Goal: Manage account settings

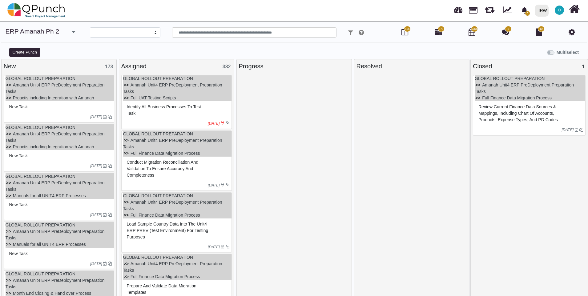
select select
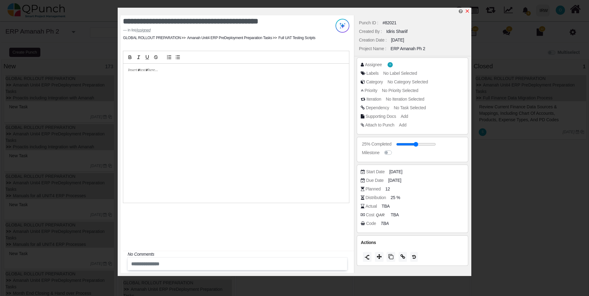
click at [467, 10] on icon "x" at bounding box center [467, 11] width 5 height 5
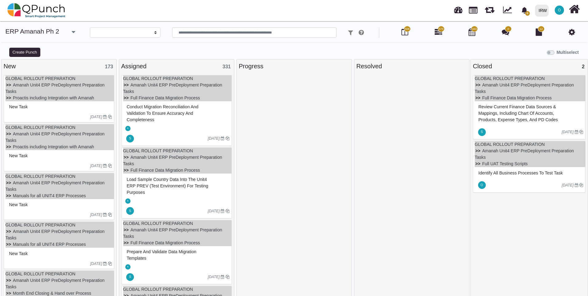
click at [557, 15] on div "O" at bounding box center [559, 10] width 11 height 11
click at [567, 32] on link "Subscription Settings" at bounding box center [541, 28] width 54 height 9
click at [572, 31] on icon at bounding box center [572, 31] width 6 height 7
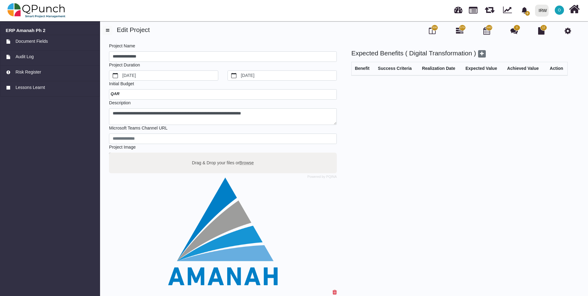
click at [563, 8] on span "O" at bounding box center [559, 10] width 9 height 9
click at [571, 11] on icon at bounding box center [574, 9] width 11 height 12
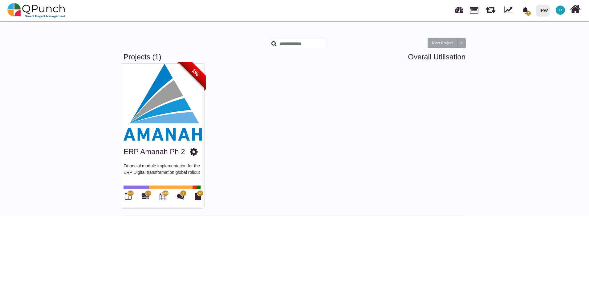
click at [555, 11] on div "O" at bounding box center [560, 10] width 11 height 11
click at [561, 27] on link "Subscription Settings" at bounding box center [542, 28] width 54 height 9
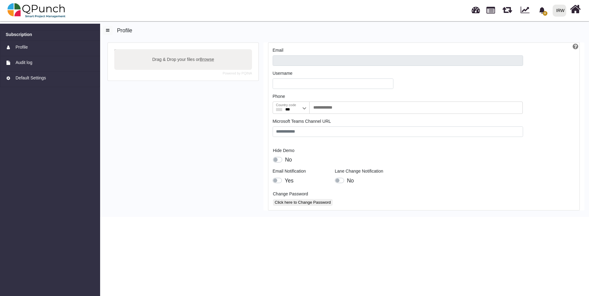
type input "**********"
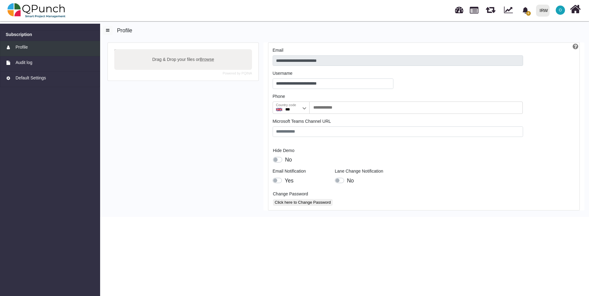
click at [19, 48] on span "Profile" at bounding box center [21, 47] width 12 height 6
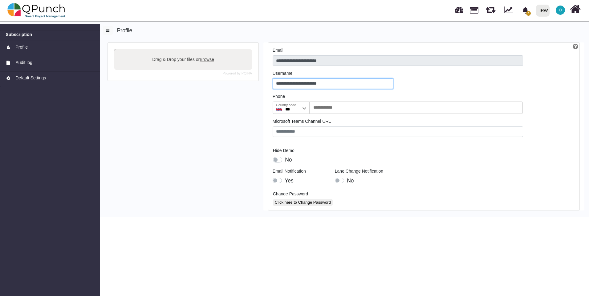
click at [290, 84] on input "**********" at bounding box center [333, 84] width 121 height 10
click at [339, 85] on input "**********" at bounding box center [333, 84] width 121 height 10
type input "**********"
click at [218, 141] on div "Powered by PQINA Drag & Drop your files or Browse" at bounding box center [183, 130] width 161 height 175
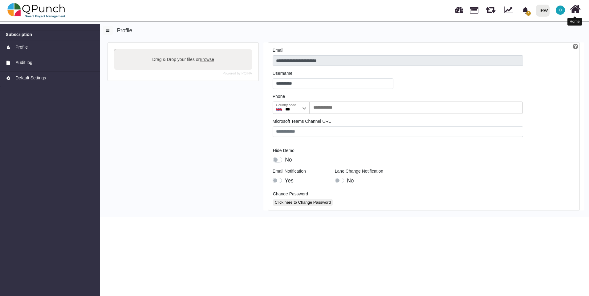
click at [578, 8] on icon at bounding box center [575, 9] width 11 height 12
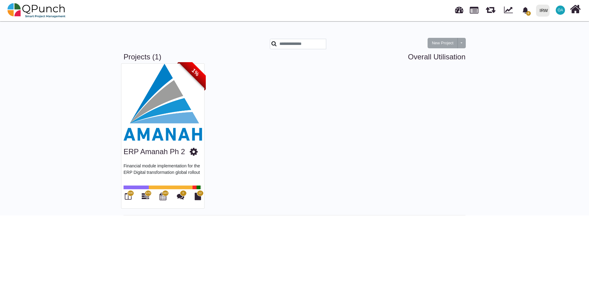
click at [182, 87] on div "1%" at bounding box center [191, 76] width 29 height 29
click at [144, 111] on img at bounding box center [162, 102] width 83 height 77
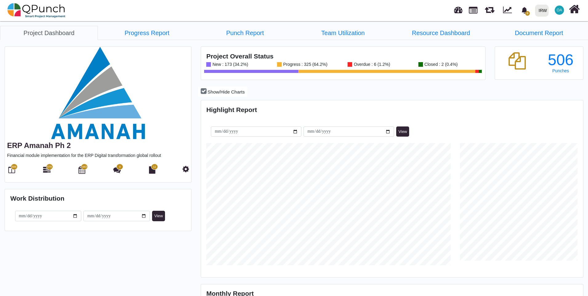
scroll to position [169, 381]
click at [11, 172] on icon at bounding box center [11, 169] width 7 height 7
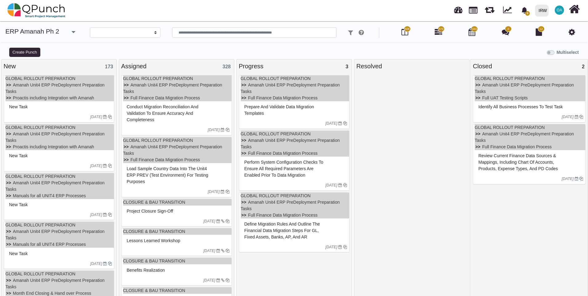
select select
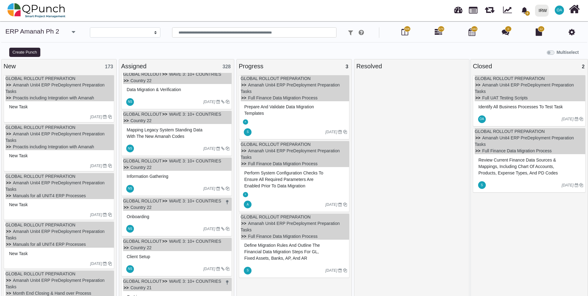
scroll to position [3789, 0]
